Goal: Task Accomplishment & Management: Complete application form

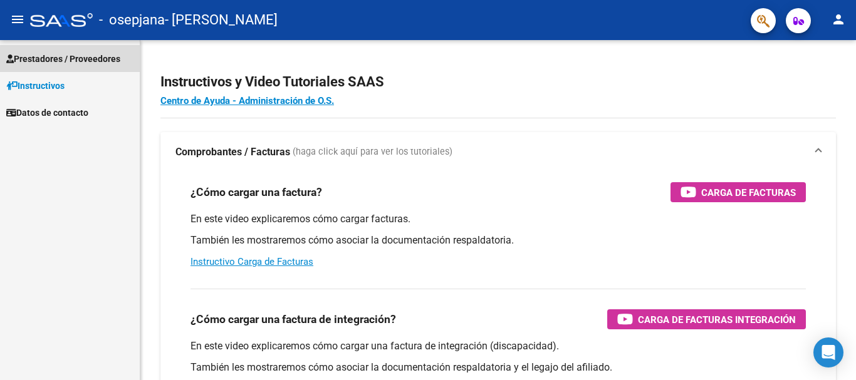
click at [82, 62] on span "Prestadores / Proveedores" at bounding box center [63, 59] width 114 height 14
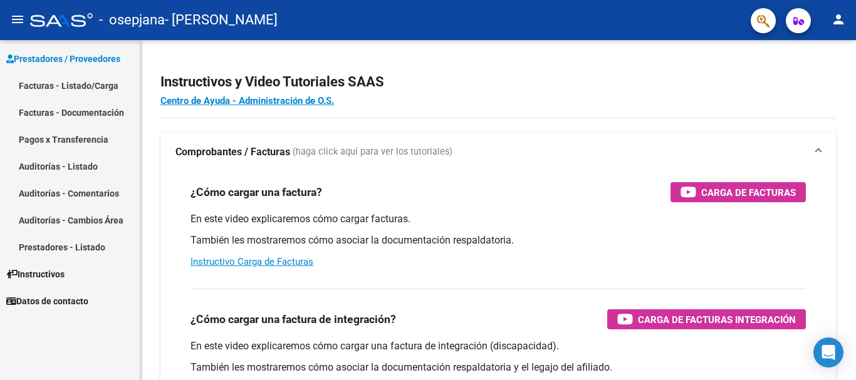
click at [84, 84] on link "Facturas - Listado/Carga" at bounding box center [70, 85] width 140 height 27
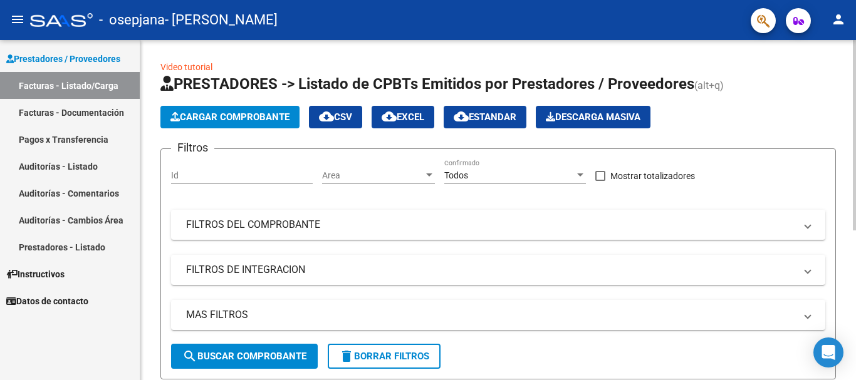
click at [231, 113] on span "Cargar Comprobante" at bounding box center [229, 117] width 119 height 11
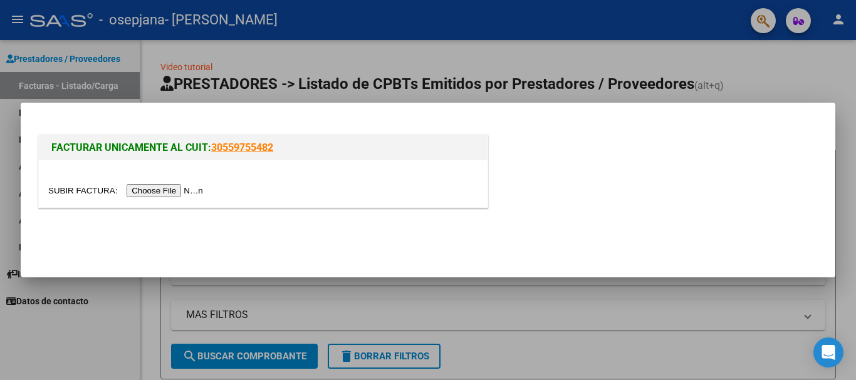
click at [182, 192] on input "file" at bounding box center [127, 190] width 159 height 13
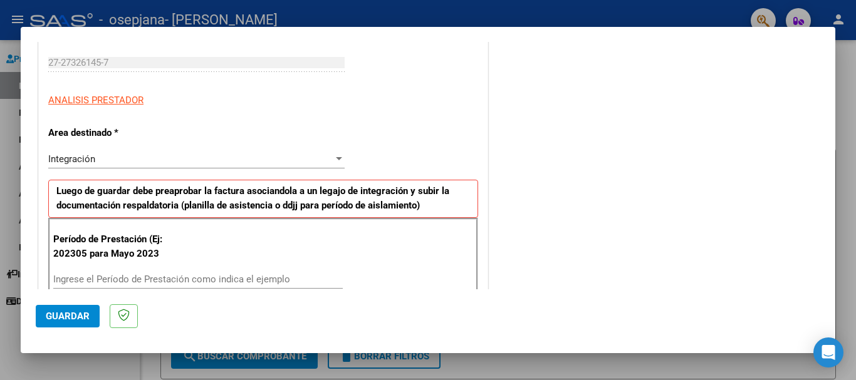
scroll to position [251, 0]
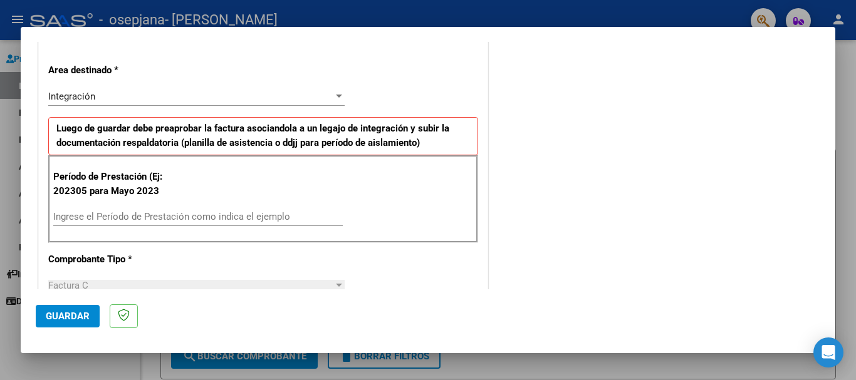
click at [298, 217] on input "Ingrese el Período de Prestación como indica el ejemplo" at bounding box center [198, 216] width 290 height 11
type input "202507"
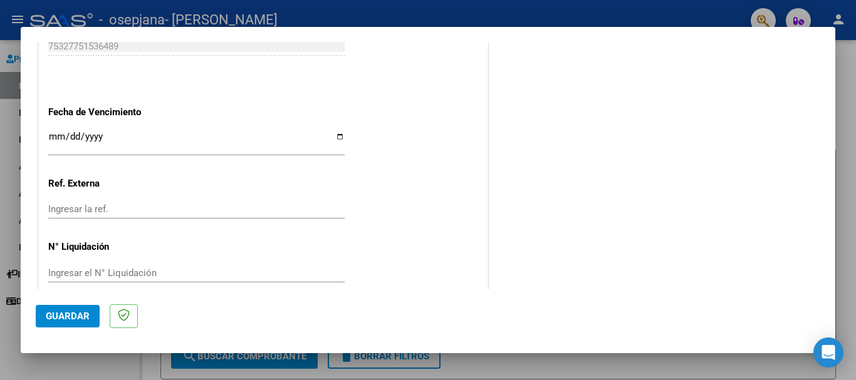
scroll to position [832, 0]
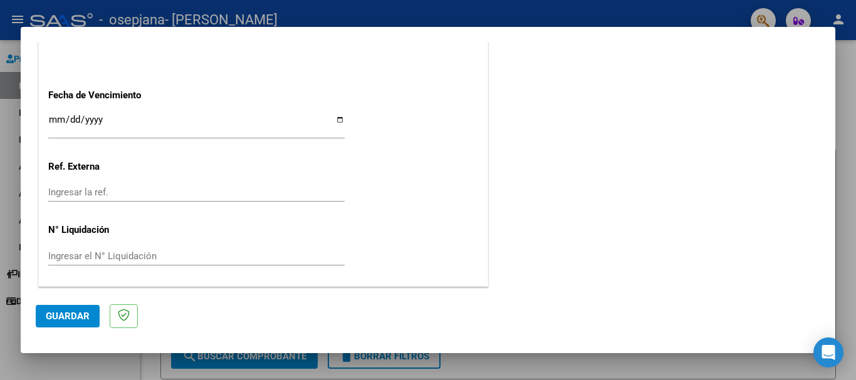
click at [82, 319] on span "Guardar" at bounding box center [68, 316] width 44 height 11
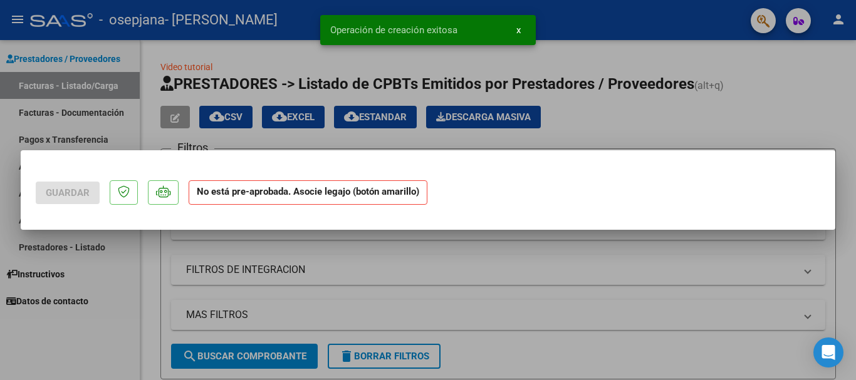
scroll to position [0, 0]
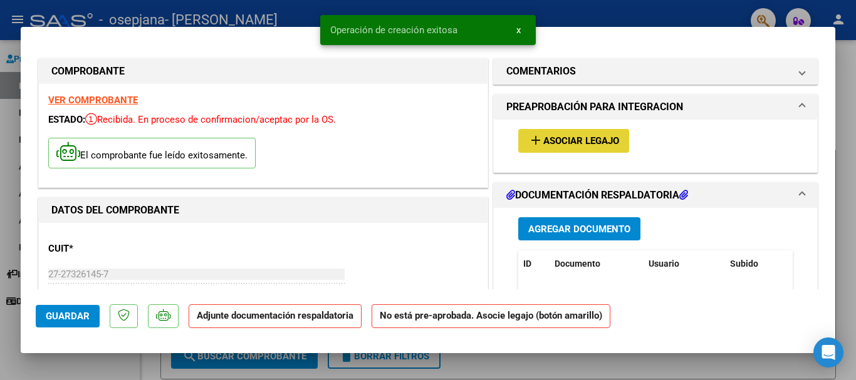
click at [563, 136] on span "Asociar Legajo" at bounding box center [581, 141] width 76 height 11
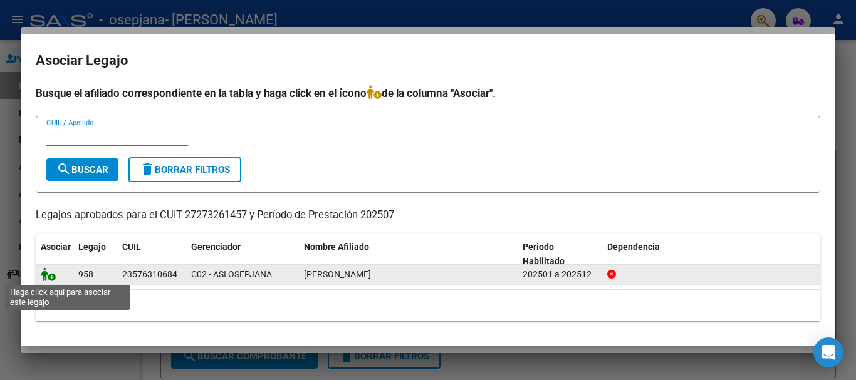
click at [52, 276] on icon at bounding box center [48, 275] width 15 height 14
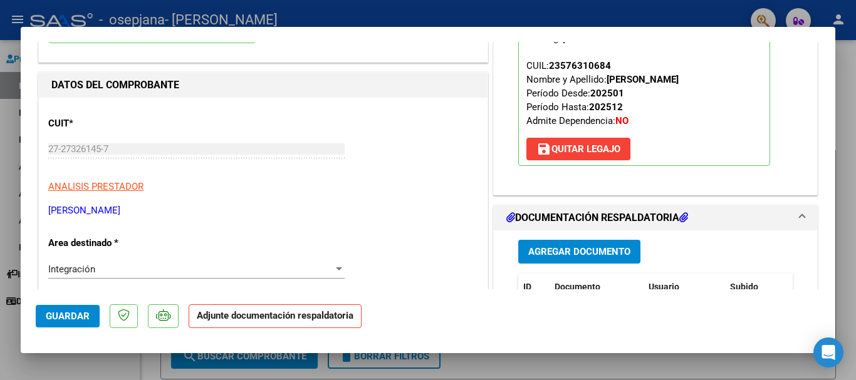
scroll to position [251, 0]
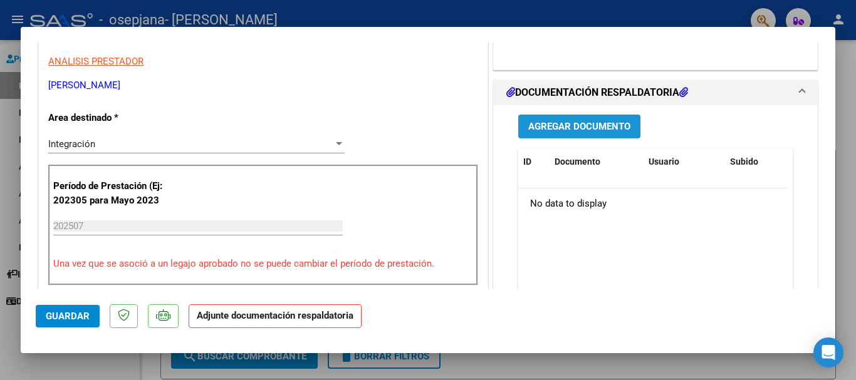
click at [567, 125] on span "Agregar Documento" at bounding box center [579, 127] width 102 height 11
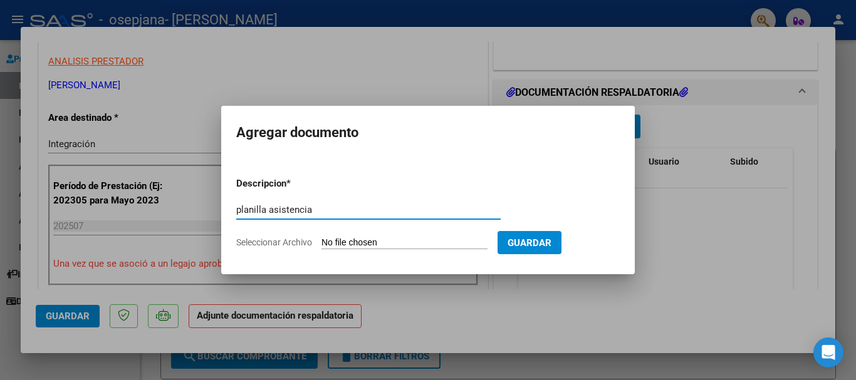
type input "planilla asistencia"
click at [407, 241] on input "Seleccionar Archivo" at bounding box center [404, 244] width 166 height 12
type input "C:\fakepath\planilla asistencia [PERSON_NAME] .pdf"
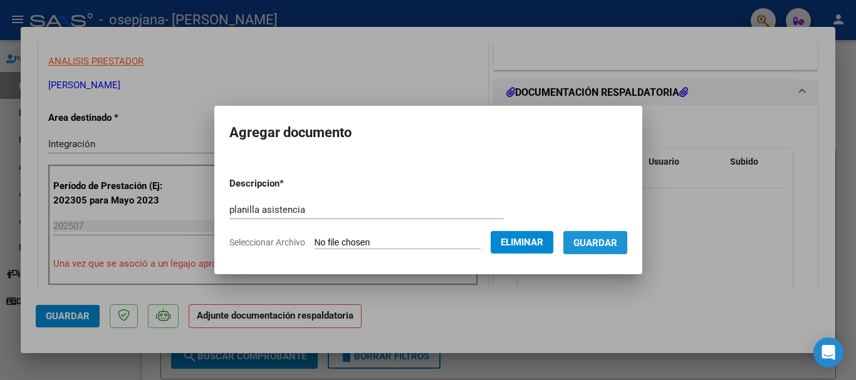
click at [608, 237] on span "Guardar" at bounding box center [595, 242] width 44 height 11
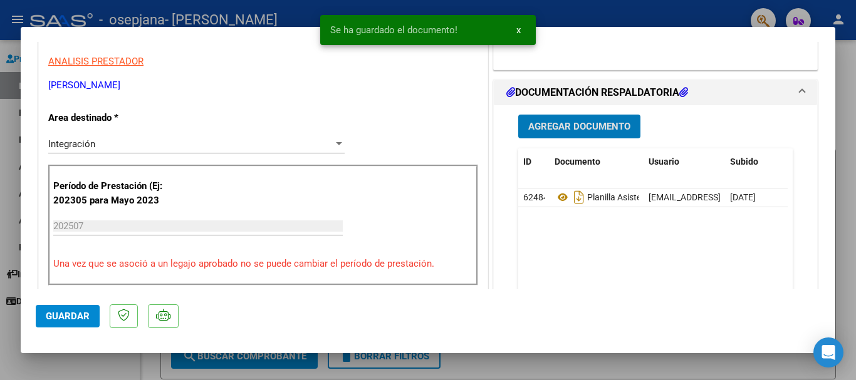
click at [578, 125] on span "Agregar Documento" at bounding box center [579, 127] width 102 height 11
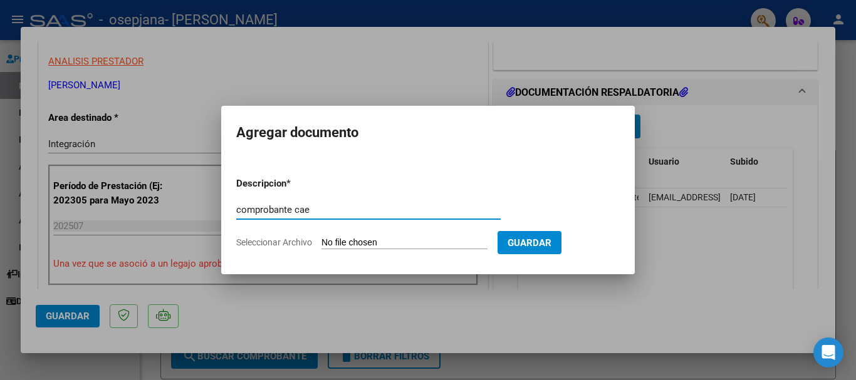
type input "comprobante cae"
click at [371, 244] on input "Seleccionar Archivo" at bounding box center [404, 244] width 166 height 12
type input "C:\fakepath\Constatación de Comprobantes _ AFIP.pdf"
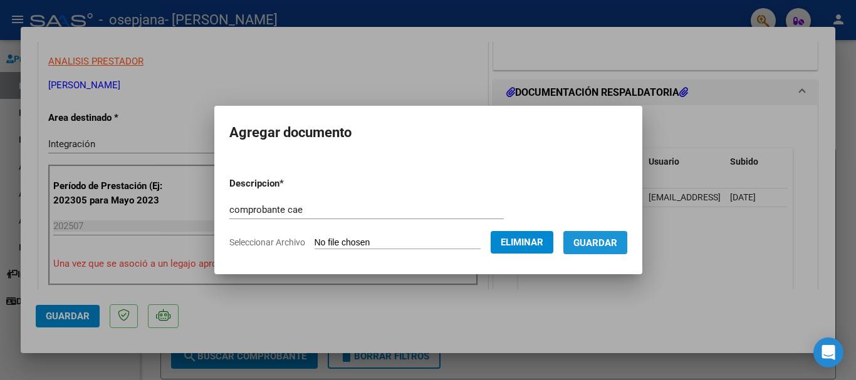
click at [587, 246] on span "Guardar" at bounding box center [595, 243] width 44 height 11
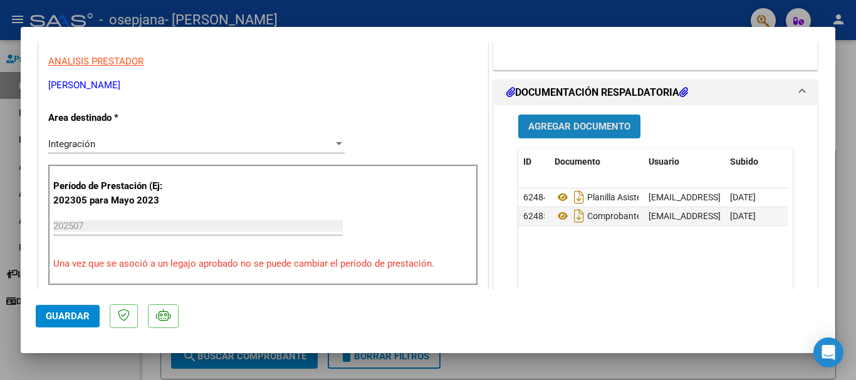
click at [590, 124] on span "Agregar Documento" at bounding box center [579, 127] width 102 height 11
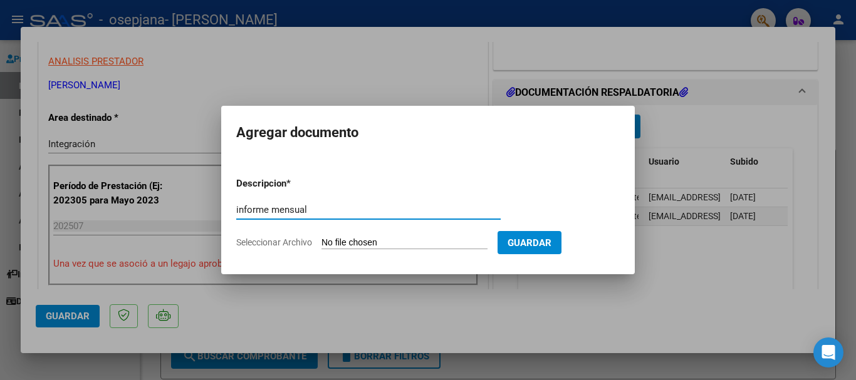
type input "informe mensual"
click at [372, 245] on input "Seleccionar Archivo" at bounding box center [404, 244] width 166 height 12
type input "C:\fakepath\INFORME JULIO - [PERSON_NAME].pdf"
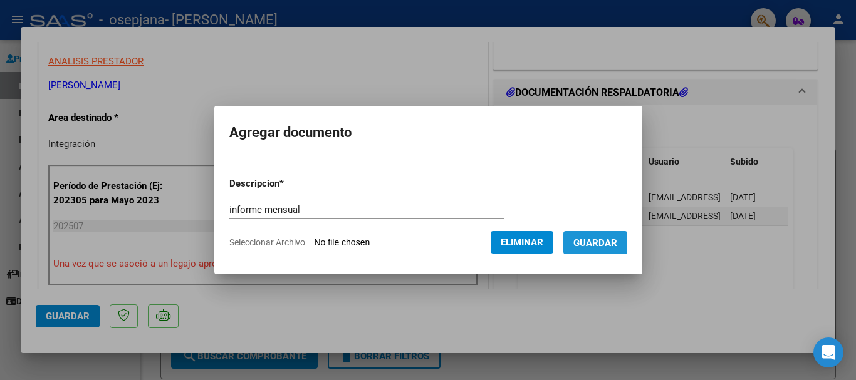
click at [590, 242] on span "Guardar" at bounding box center [595, 243] width 44 height 11
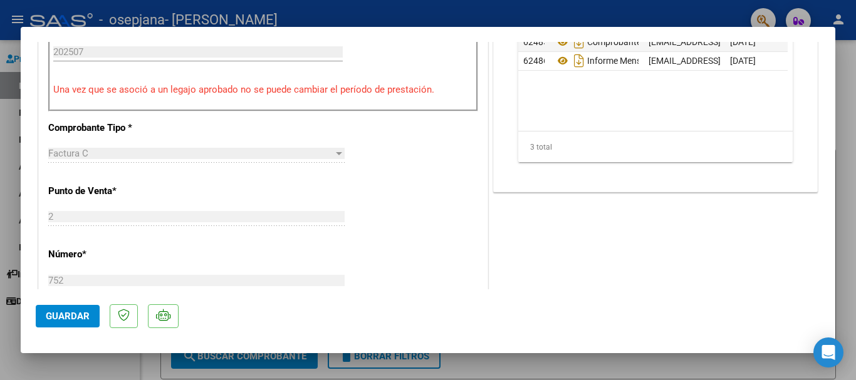
scroll to position [439, 0]
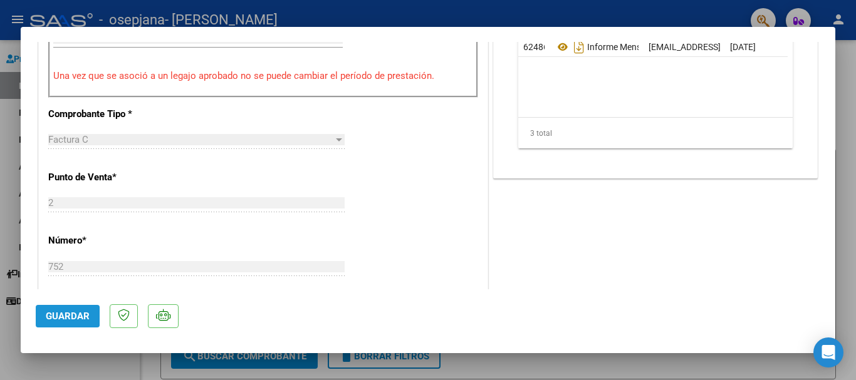
click at [51, 310] on button "Guardar" at bounding box center [68, 316] width 64 height 23
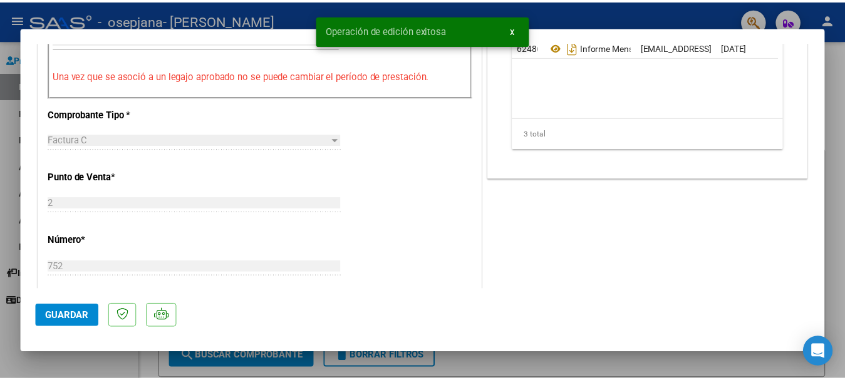
scroll to position [0, 0]
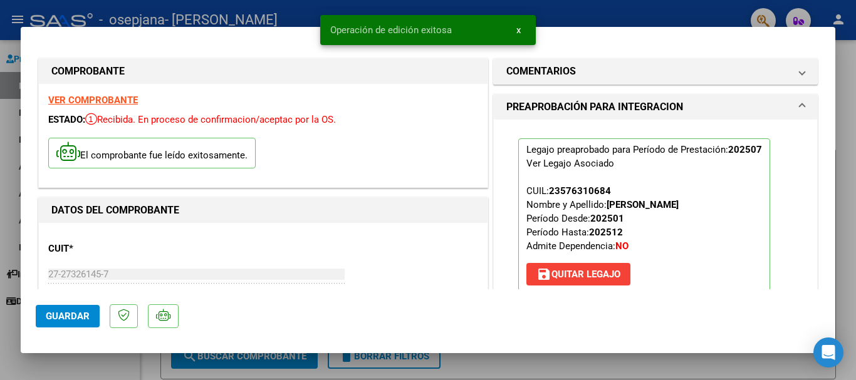
click at [563, 21] on div at bounding box center [428, 190] width 856 height 380
type input "$ 0,00"
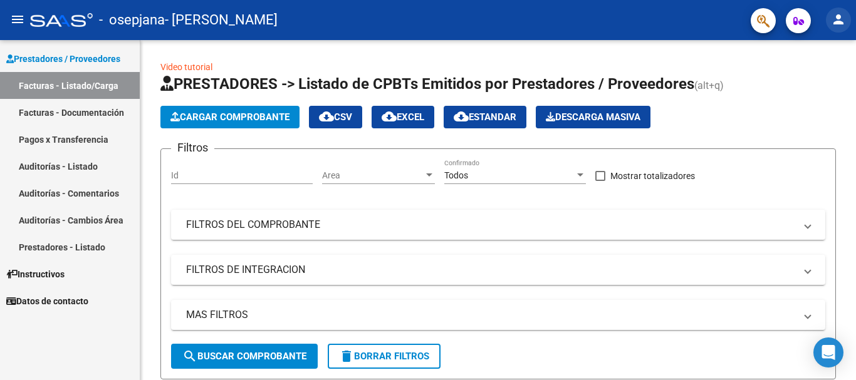
click at [842, 21] on mat-icon "person" at bounding box center [838, 19] width 15 height 15
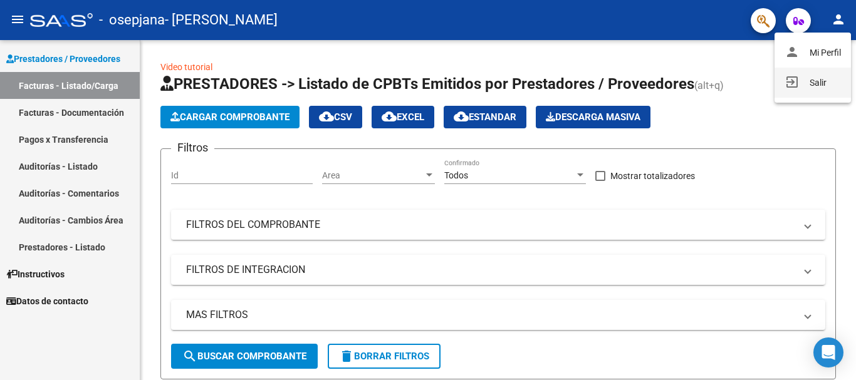
click at [821, 78] on button "exit_to_app Salir" at bounding box center [813, 83] width 76 height 30
